Goal: Understand process/instructions: Learn about a topic

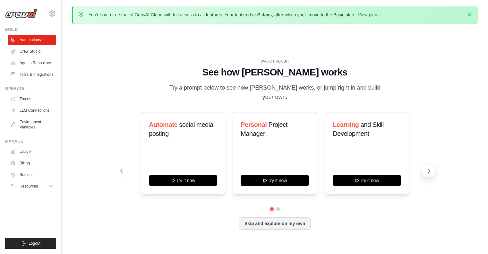
click at [431, 168] on icon at bounding box center [429, 171] width 6 height 6
click at [402, 162] on div "Learning and Skill Development Try it now" at bounding box center [367, 153] width 84 height 82
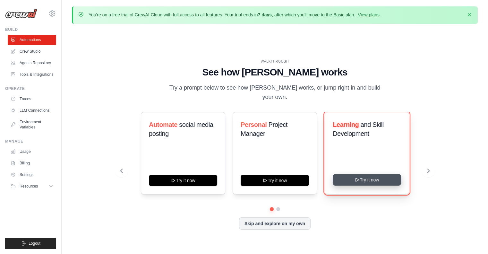
click at [382, 177] on button "Try it now" at bounding box center [367, 180] width 68 height 12
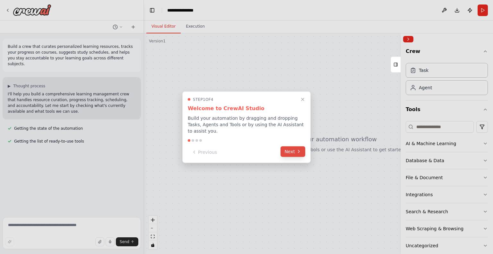
click at [291, 149] on button "Next" at bounding box center [293, 151] width 25 height 11
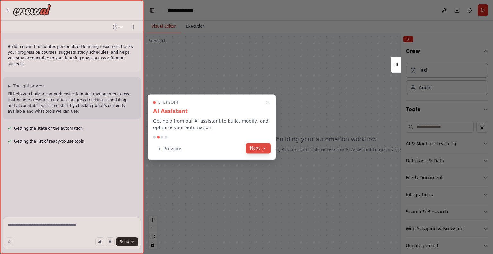
click at [259, 148] on button "Next" at bounding box center [258, 148] width 25 height 11
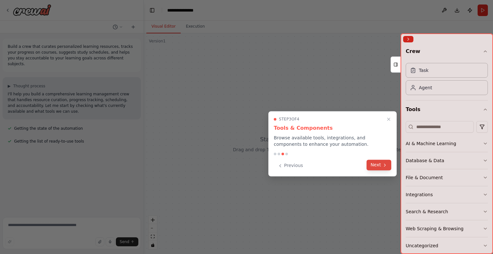
click at [374, 164] on button "Next" at bounding box center [379, 165] width 25 height 11
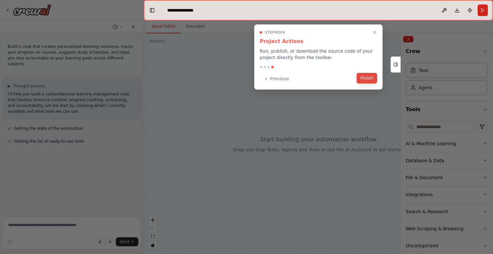
click at [367, 78] on button "Finish" at bounding box center [367, 78] width 21 height 11
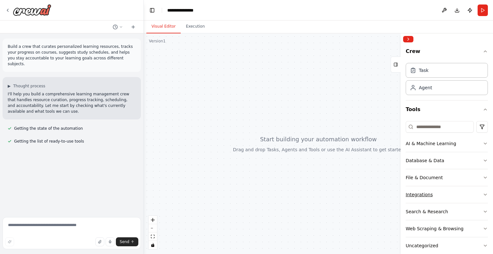
scroll to position [10, 0]
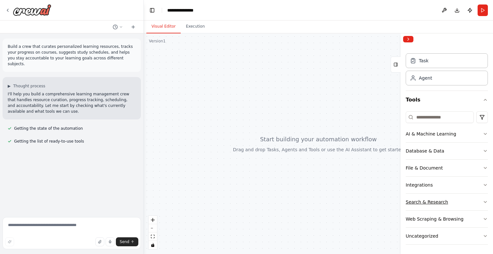
click at [449, 200] on button "Search & Research" at bounding box center [447, 202] width 82 height 17
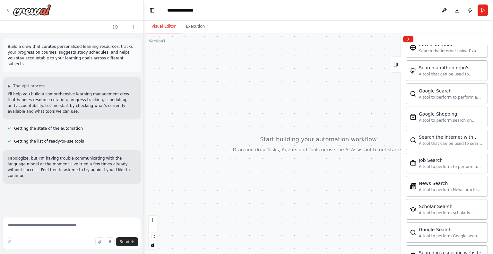
scroll to position [232, 0]
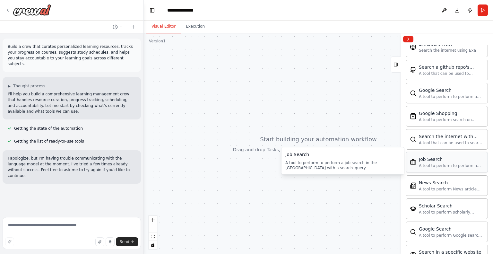
click at [445, 163] on div "A tool to perform to perform a job search in the US with a search_query." at bounding box center [451, 165] width 65 height 5
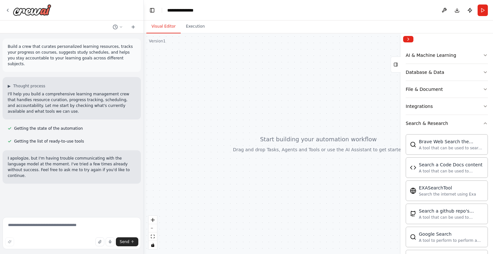
scroll to position [89, 0]
click at [453, 126] on button "Search & Research" at bounding box center [447, 123] width 82 height 17
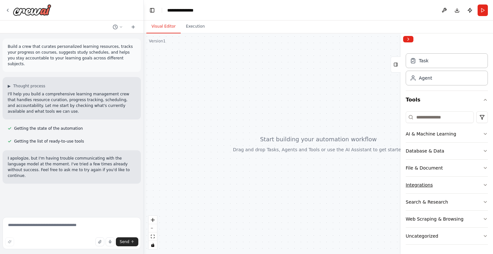
click at [447, 182] on button "Integrations" at bounding box center [447, 185] width 82 height 17
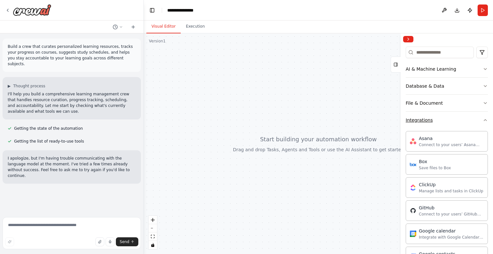
scroll to position [74, 0]
click at [450, 119] on button "Integrations" at bounding box center [447, 121] width 82 height 17
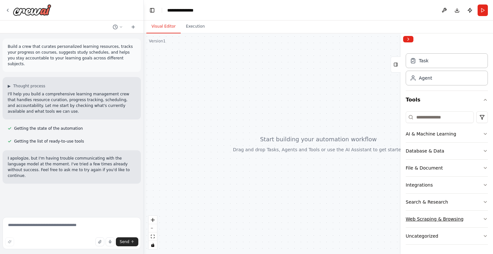
click at [444, 218] on div "Web Scraping & Browsing" at bounding box center [435, 219] width 58 height 6
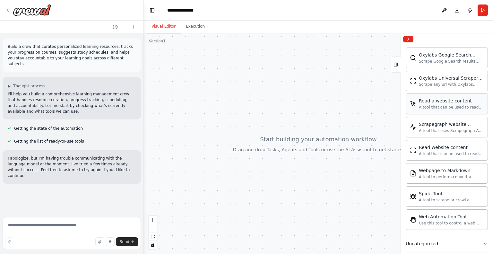
scroll to position [360, 0]
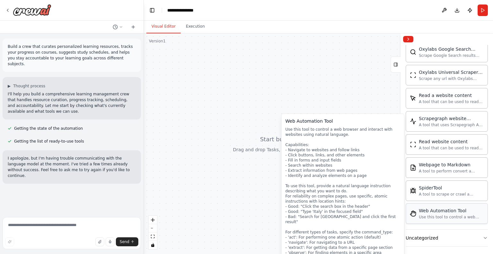
click at [444, 217] on div "Web Automation Tool Use this tool to control a web browser and interact with we…" at bounding box center [447, 213] width 82 height 21
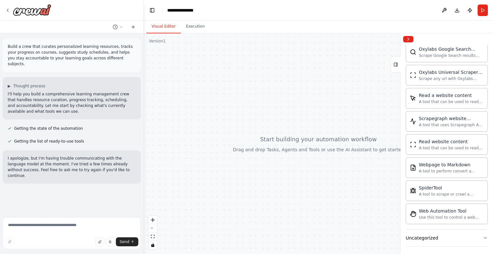
click at [288, 84] on div at bounding box center [318, 143] width 349 height 221
click at [444, 236] on button "Uncategorized" at bounding box center [447, 238] width 82 height 17
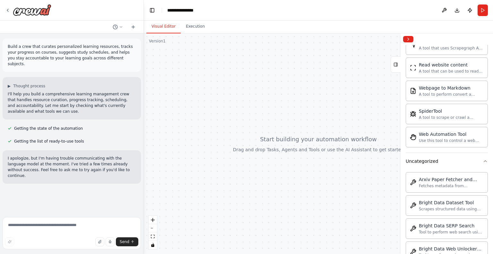
scroll to position [435, 0]
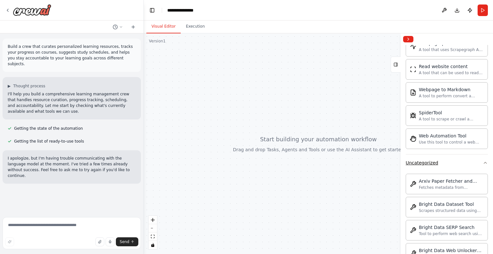
click at [452, 163] on button "Uncategorized" at bounding box center [447, 162] width 82 height 17
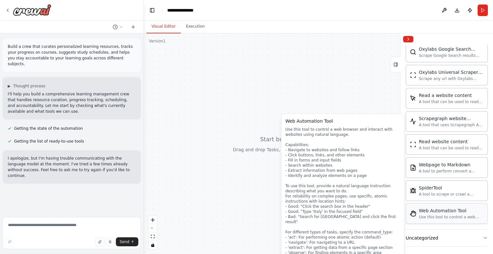
click at [446, 209] on div "Web Automation Tool" at bounding box center [451, 210] width 65 height 6
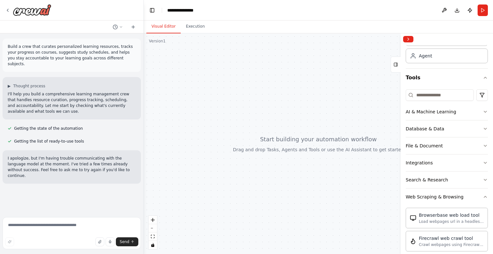
scroll to position [0, 0]
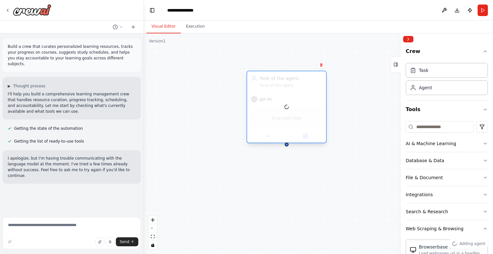
drag, startPoint x: 353, startPoint y: 104, endPoint x: 286, endPoint y: 92, distance: 67.5
click at [286, 92] on div at bounding box center [286, 106] width 79 height 71
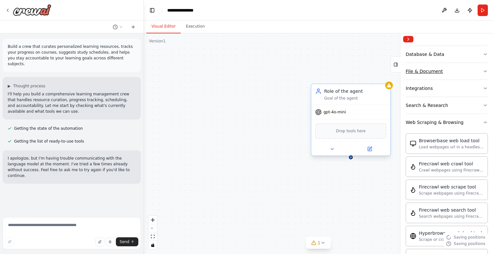
scroll to position [360, 0]
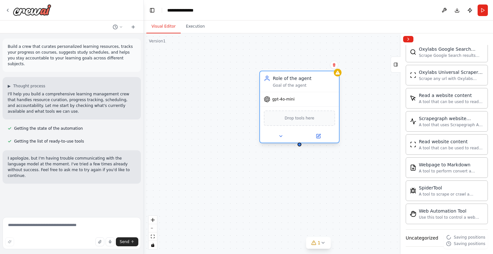
drag, startPoint x: 356, startPoint y: 98, endPoint x: 305, endPoint y: 84, distance: 53.4
click at [305, 84] on div "Goal of the agent" at bounding box center [304, 85] width 62 height 5
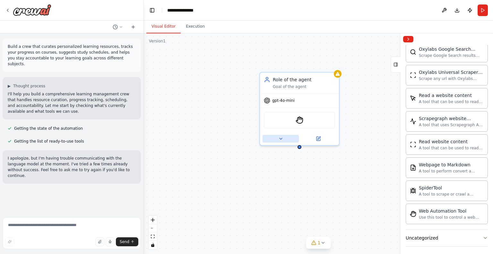
click at [281, 138] on icon at bounding box center [281, 138] width 3 height 1
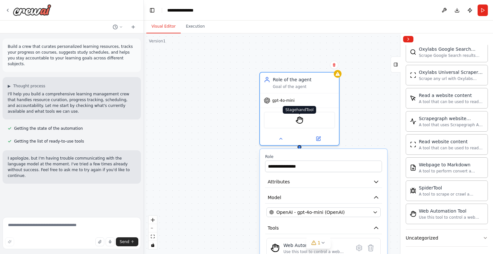
click at [296, 118] on img at bounding box center [300, 120] width 8 height 8
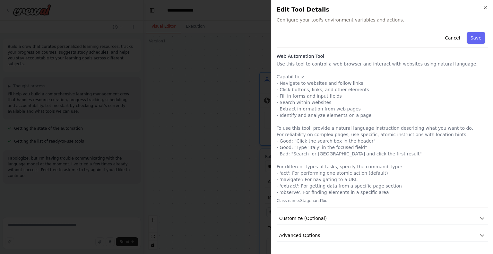
click at [322, 103] on p "Use this tool to control a web browser and interact with websites using natural…" at bounding box center [382, 128] width 211 height 135
click at [322, 219] on span "Customize (Optional)" at bounding box center [303, 218] width 48 height 6
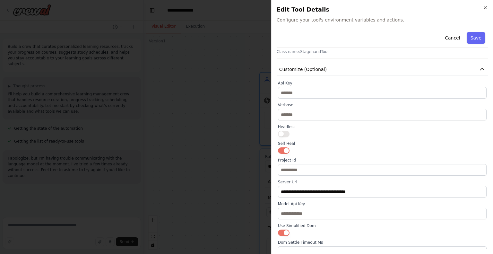
scroll to position [150, 0]
